Goal: Transaction & Acquisition: Purchase product/service

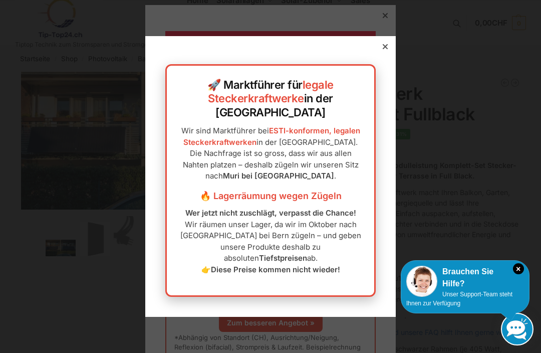
click at [515, 258] on div at bounding box center [270, 176] width 541 height 353
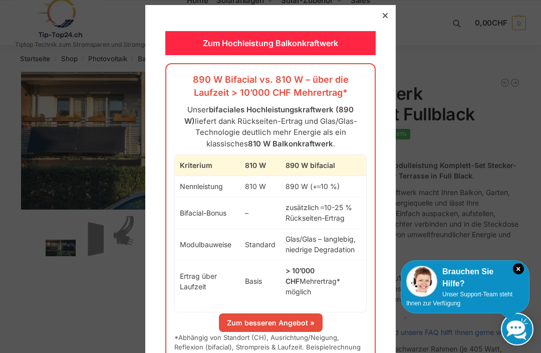
click at [373, 12] on div "Zum Hochleistung Balkonkraftwerk 890 W Bifacial vs. 810 W – über die Laufzeit >…" at bounding box center [270, 198] width 250 height 387
click at [381, 18] on div at bounding box center [385, 15] width 9 height 9
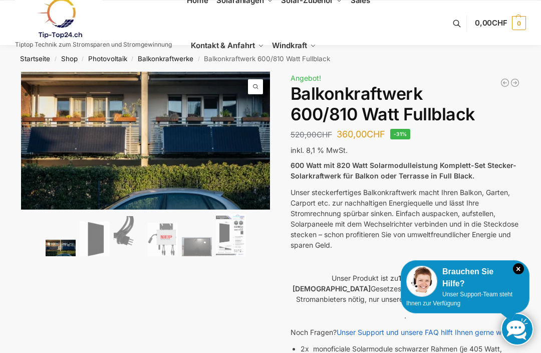
click at [516, 269] on icon "×" at bounding box center [518, 268] width 11 height 11
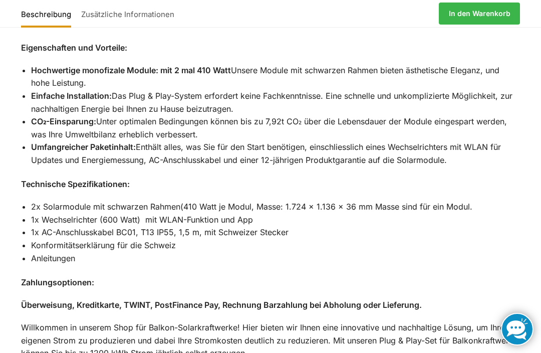
scroll to position [905, 0]
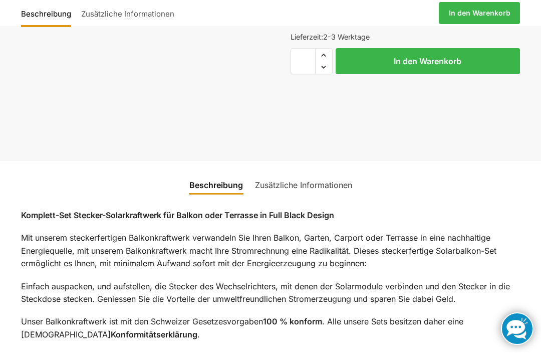
click at [271, 173] on link "Zusätzliche Informationen" at bounding box center [303, 185] width 109 height 24
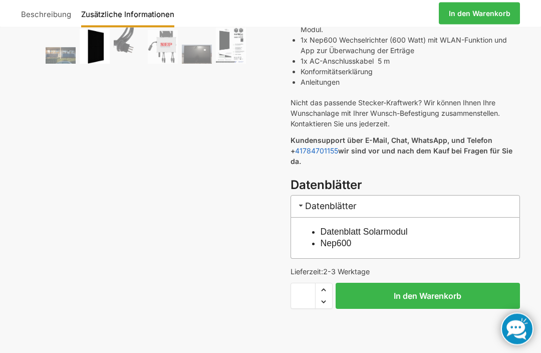
click at [491, 16] on link "In den Warenkorb" at bounding box center [480, 14] width 82 height 22
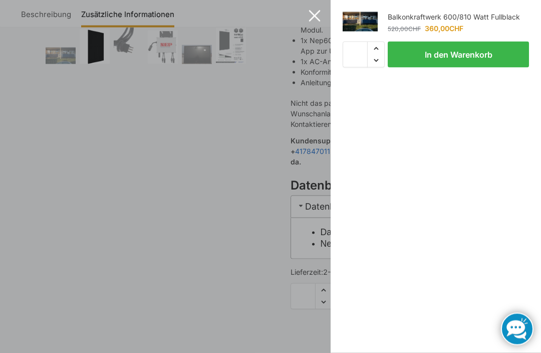
scroll to position [340, 0]
click at [319, 20] on button "Close sticky add to cart" at bounding box center [315, 16] width 28 height 28
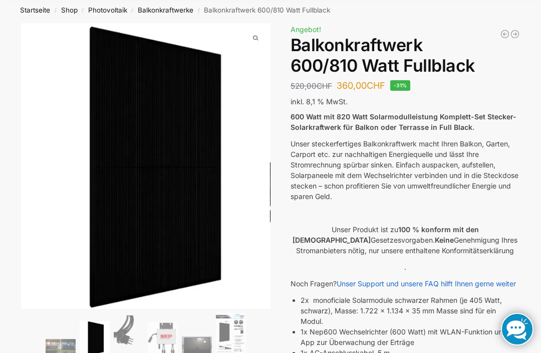
scroll to position [0, 0]
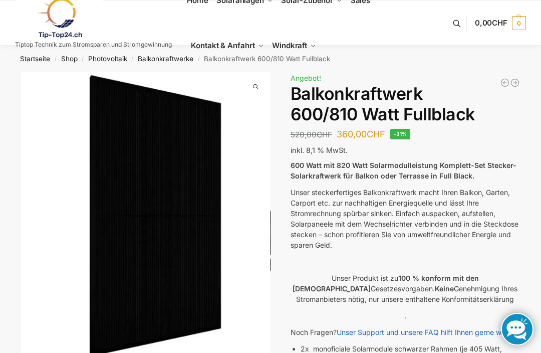
click at [326, 52] on span "Halterungen" at bounding box center [310, 48] width 32 height 7
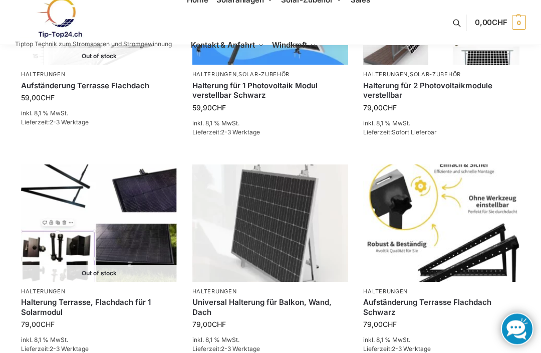
scroll to position [888, 0]
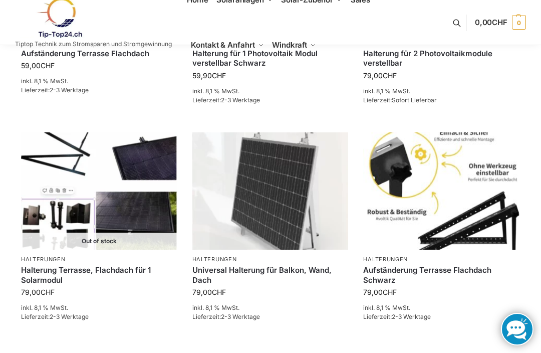
click at [460, 223] on img at bounding box center [441, 190] width 156 height 117
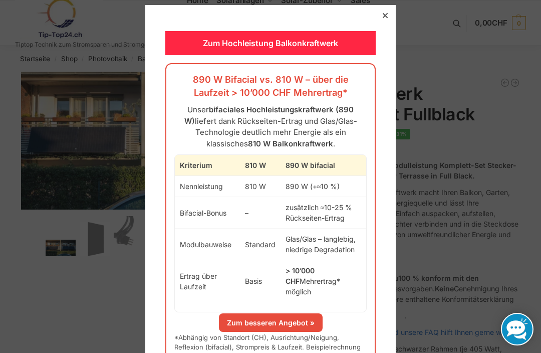
click at [384, 17] on icon at bounding box center [385, 15] width 5 height 5
